Goal: Task Accomplishment & Management: Complete application form

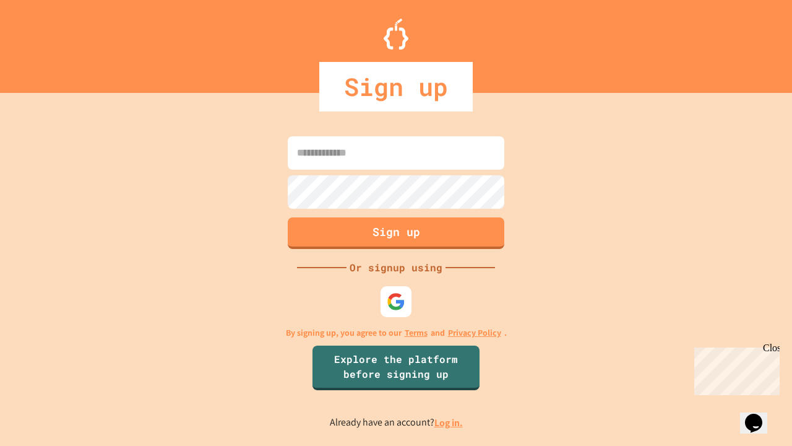
click at [449, 422] on link "Log in." at bounding box center [448, 422] width 28 height 13
